Goal: Information Seeking & Learning: Learn about a topic

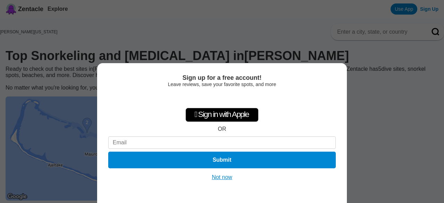
click at [221, 179] on button "Not now" at bounding box center [222, 177] width 25 height 7
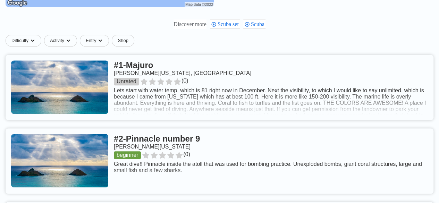
scroll to position [194, 0]
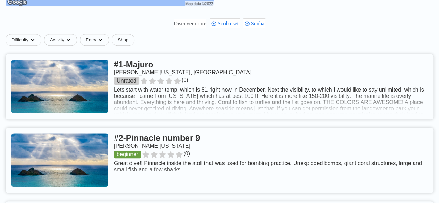
click at [222, 108] on link at bounding box center [220, 86] width 428 height 65
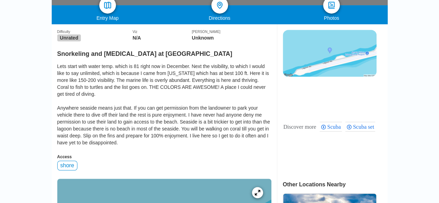
scroll to position [167, 0]
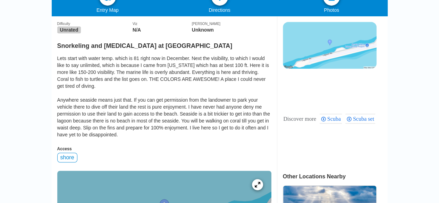
click at [113, 105] on div "Lets start with water temp. which is 81 right now in December. Next the visibil…" at bounding box center [164, 96] width 214 height 83
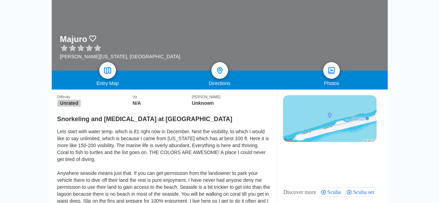
scroll to position [0, 0]
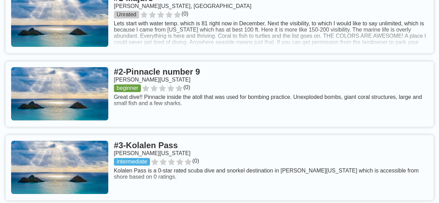
scroll to position [319, 0]
